Goal: Information Seeking & Learning: Learn about a topic

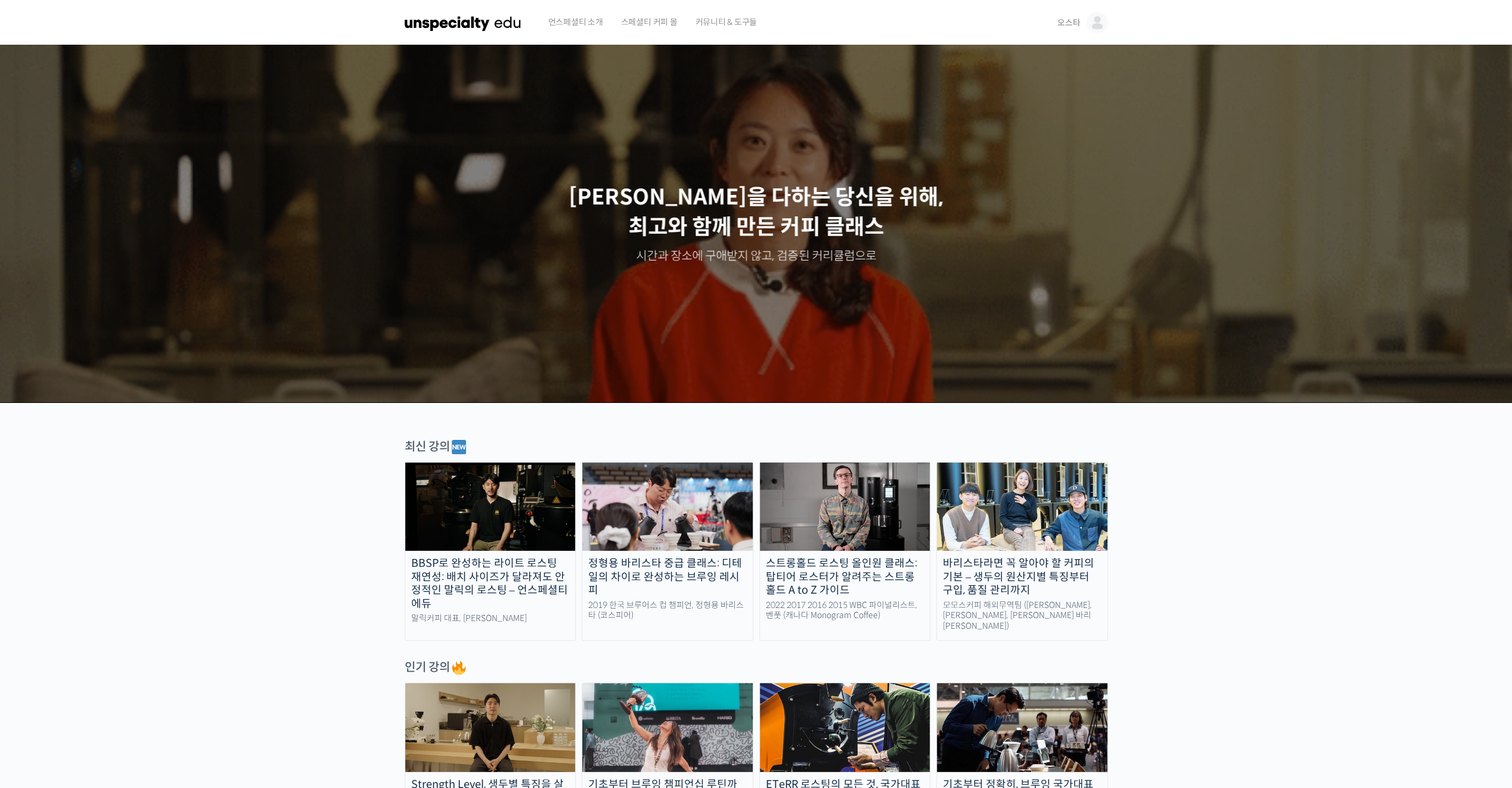
click at [1092, 23] on img at bounding box center [1097, 23] width 21 height 21
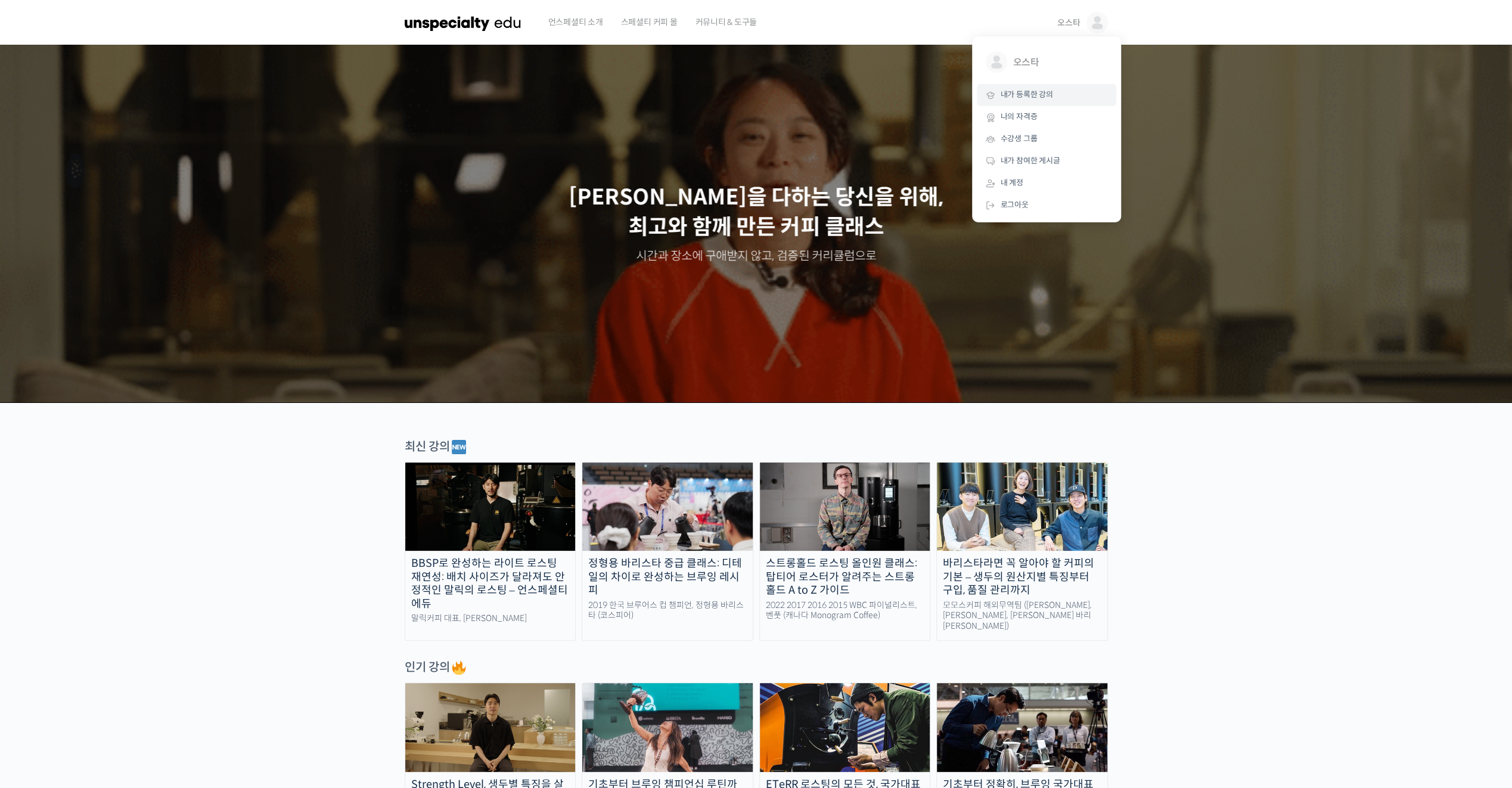
click at [1055, 94] on link "내가 등록한 강의" at bounding box center [1047, 95] width 140 height 22
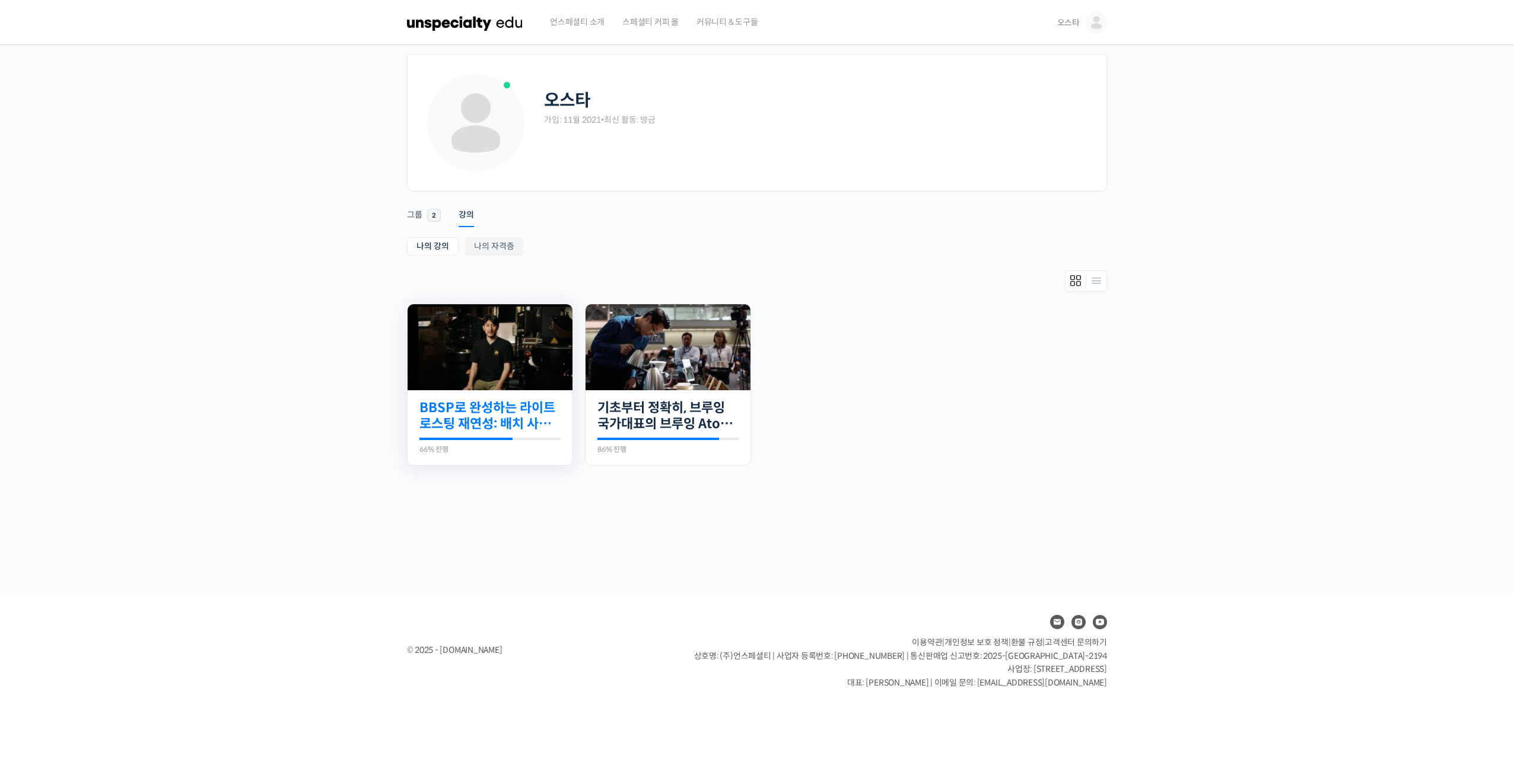
click at [487, 415] on link "BBSP로 완성하는 라이트 로스팅 재연성: 배치 사이즈가 달라져도 안정적인 말릭의 로스팅" at bounding box center [490, 416] width 141 height 33
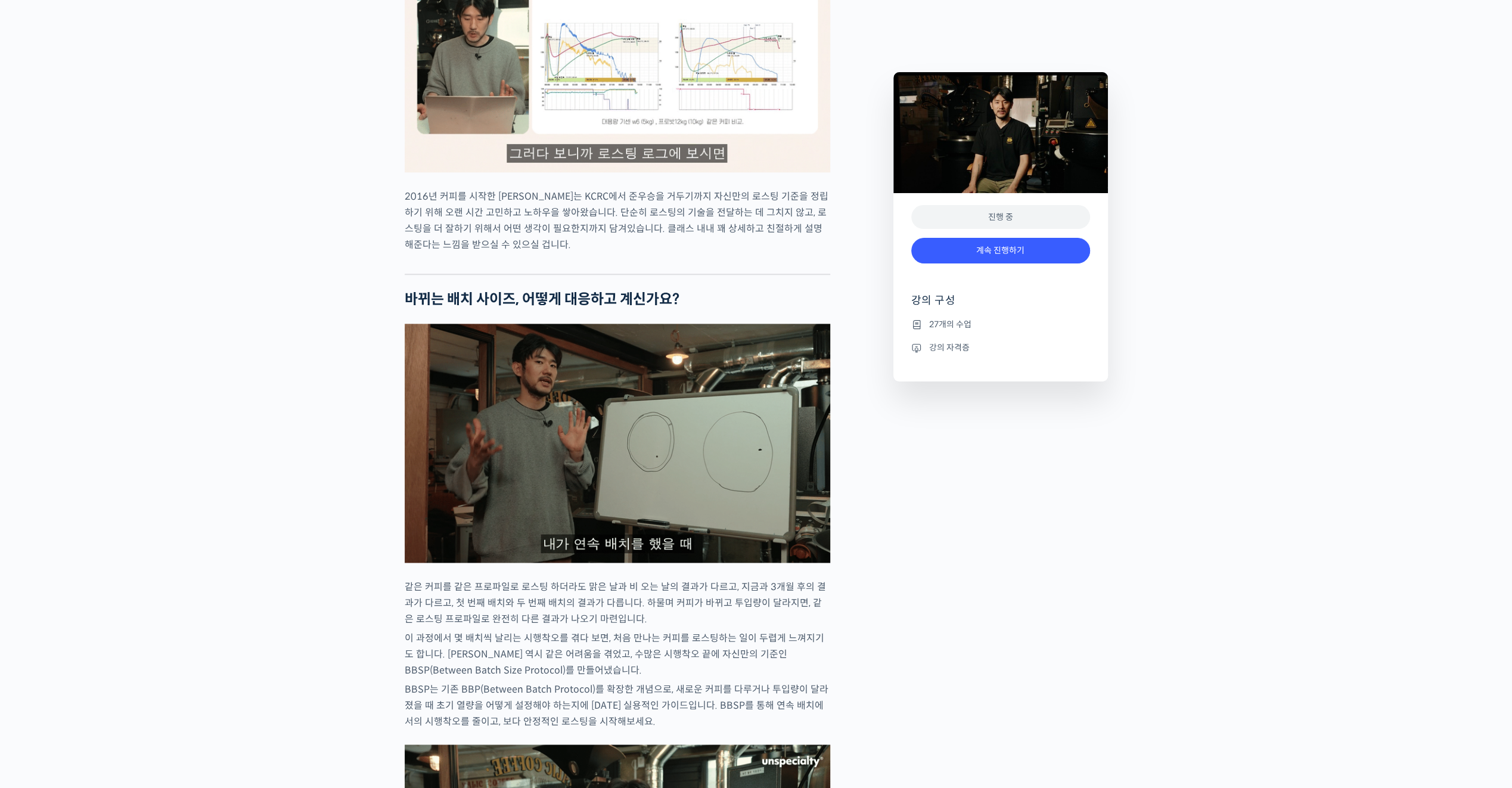
scroll to position [1431, 0]
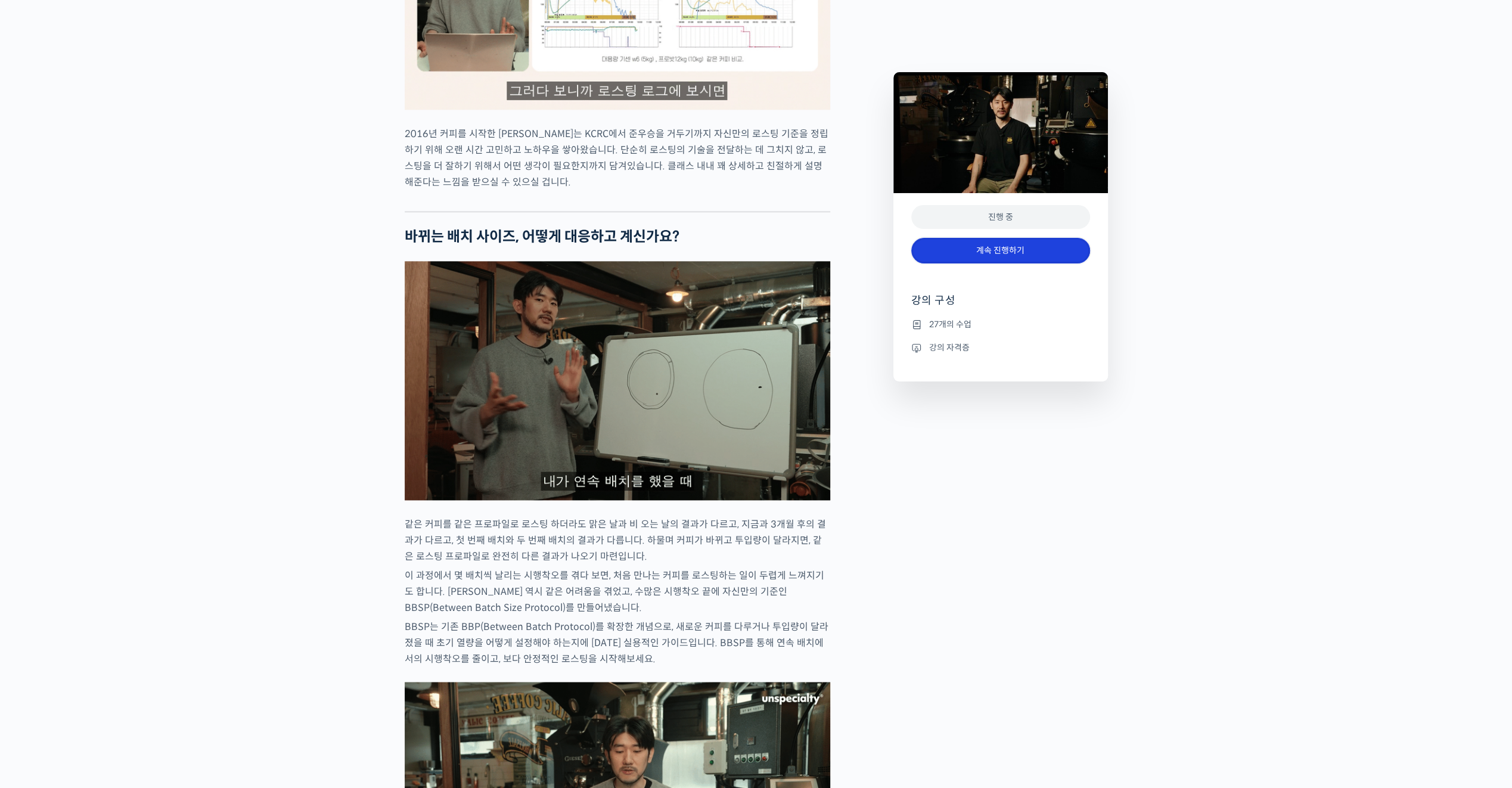
click at [985, 251] on link "계속 진행하기" at bounding box center [1001, 250] width 179 height 26
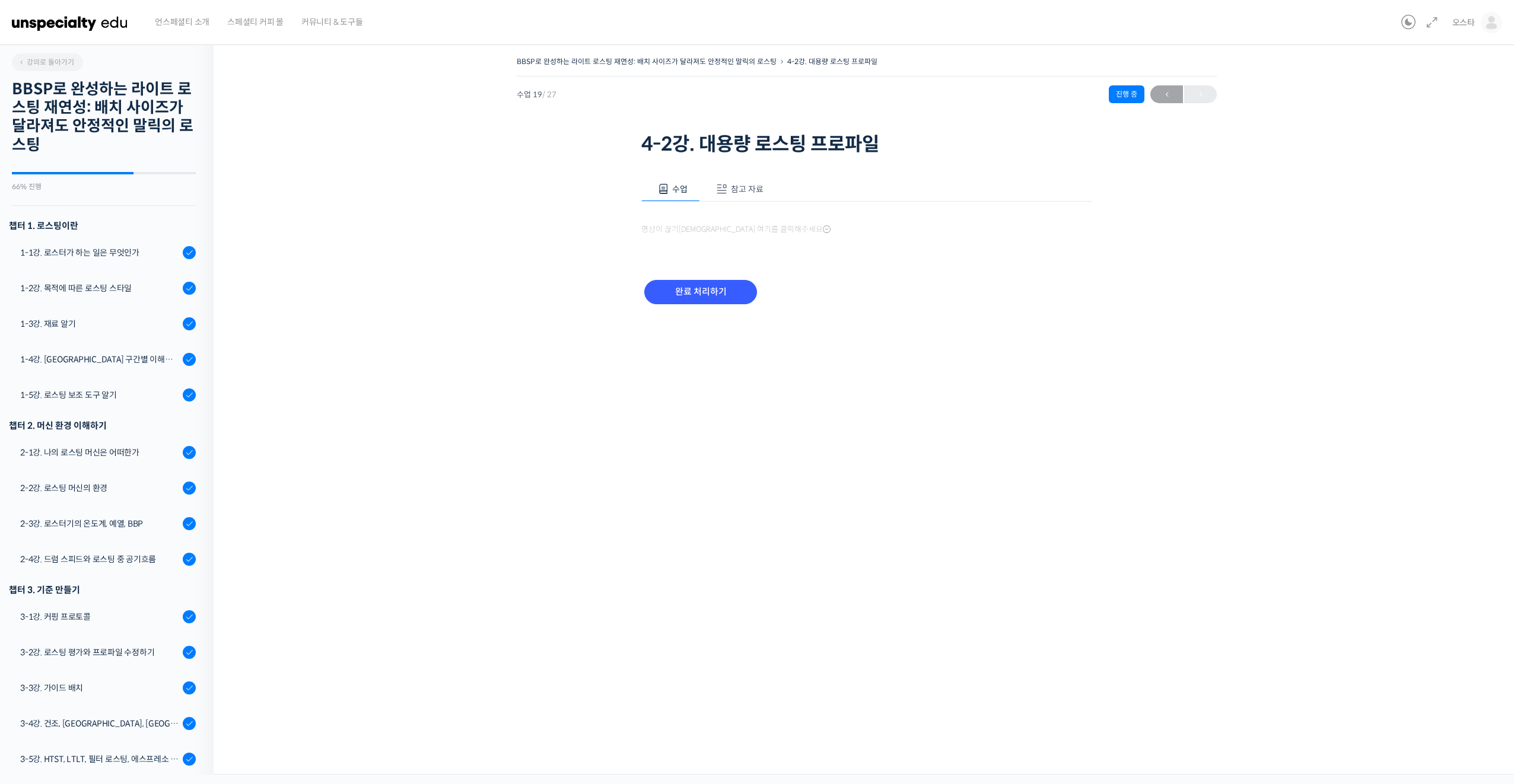
scroll to position [508, 0]
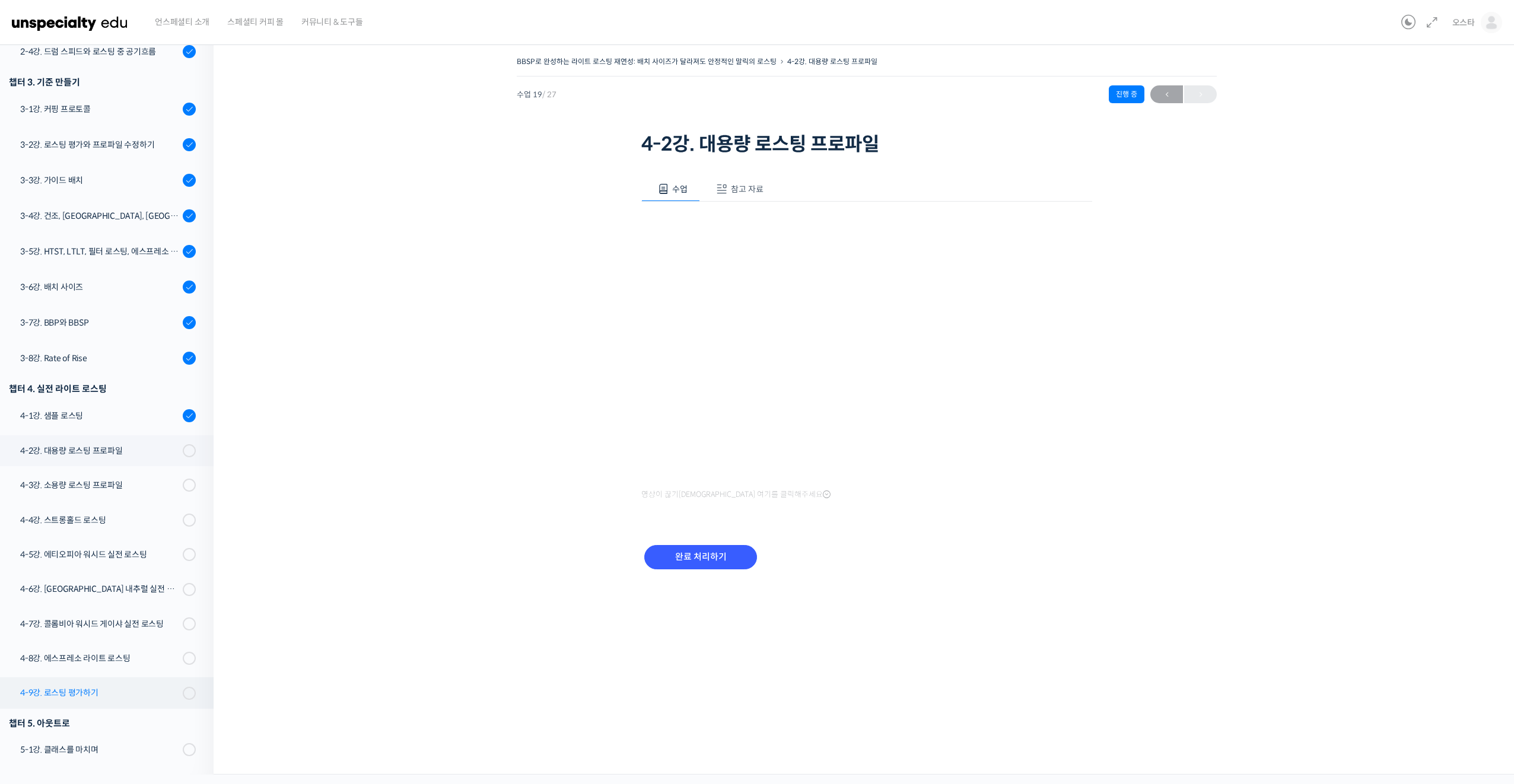
click at [96, 685] on link "4-9강. 로스팅 평가하기" at bounding box center [103, 693] width 219 height 31
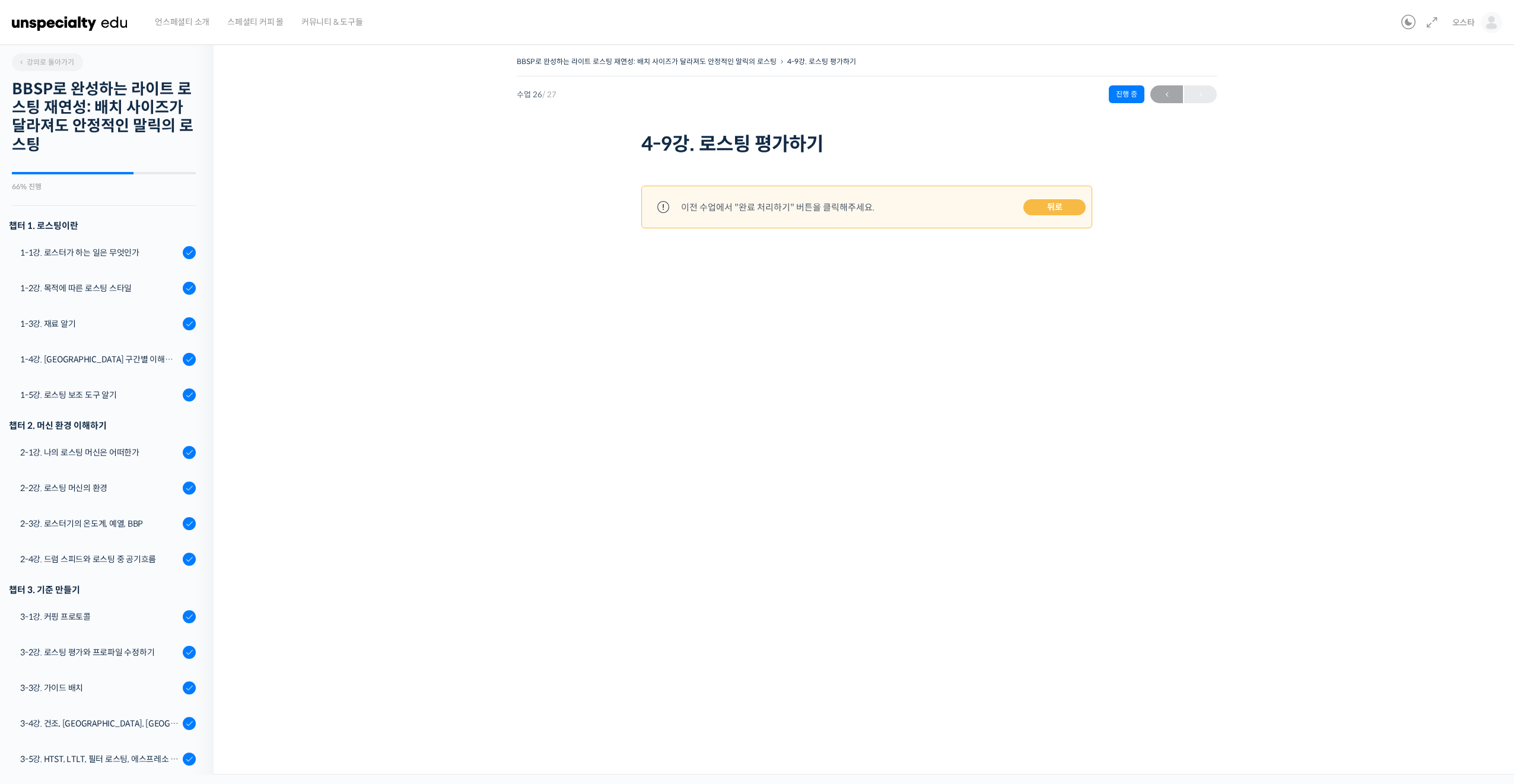
scroll to position [508, 0]
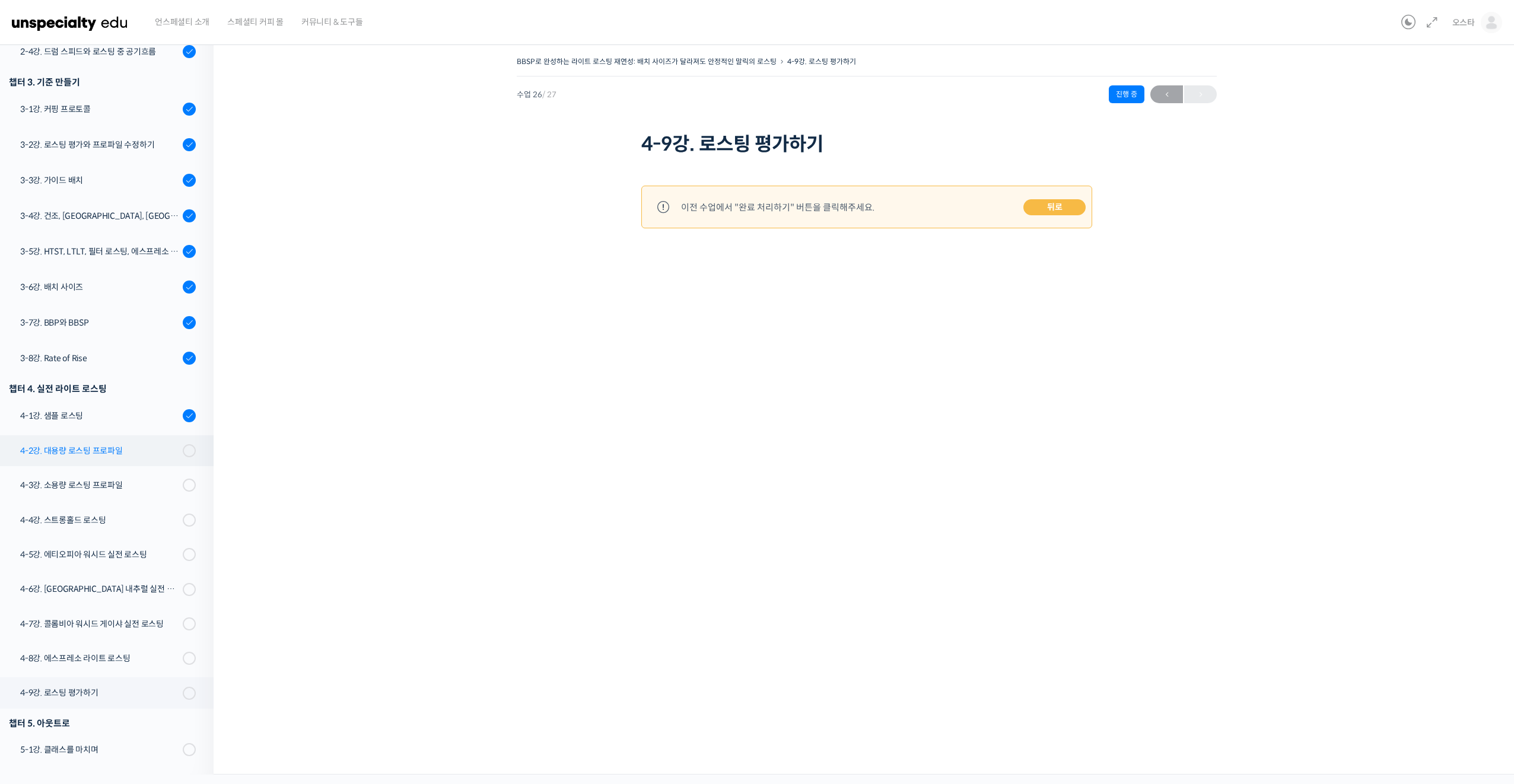
click at [75, 453] on div "4-2강. 대용량 로스팅 프로파일" at bounding box center [100, 451] width 159 height 13
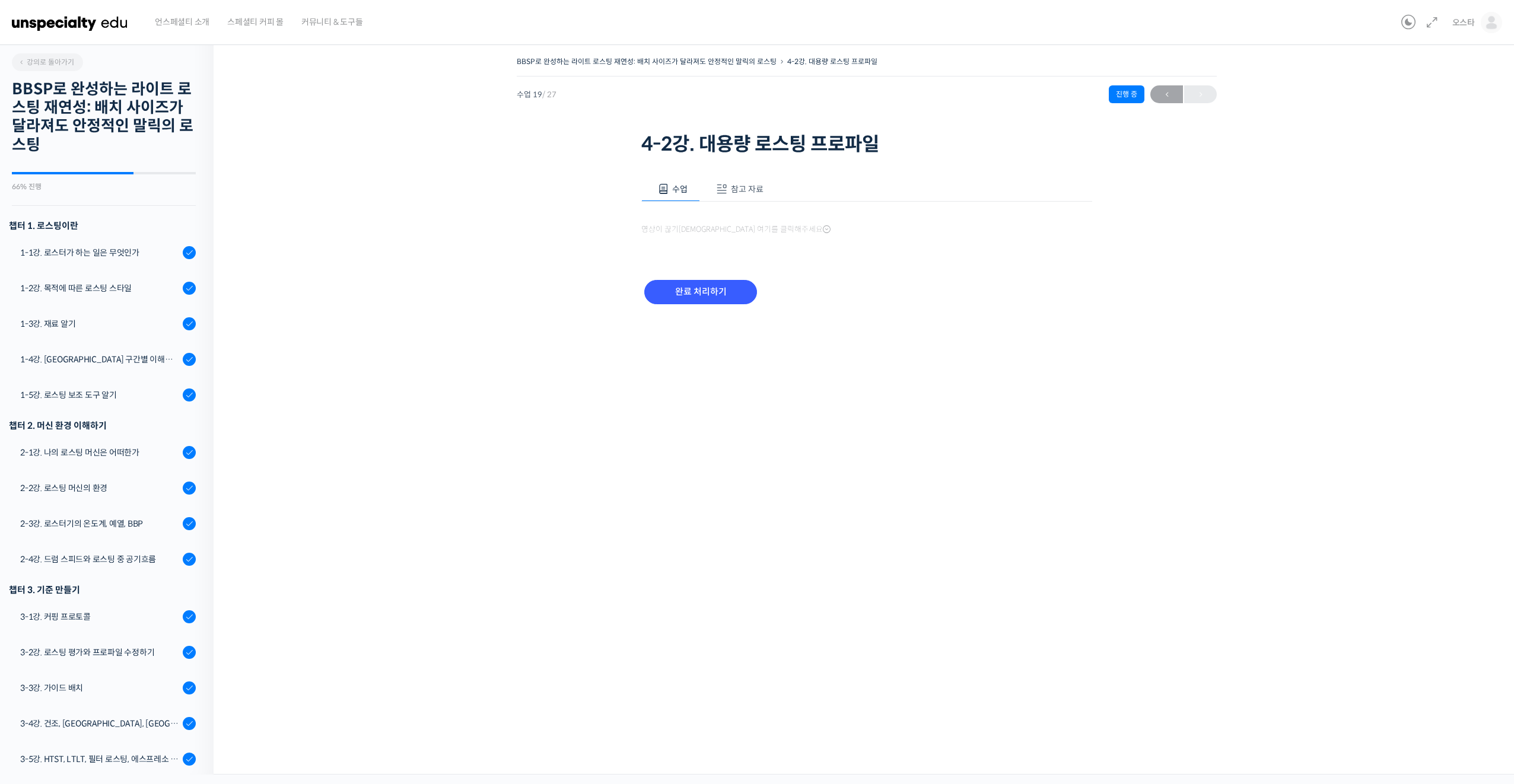
scroll to position [508, 0]
